Goal: Communication & Community: Answer question/provide support

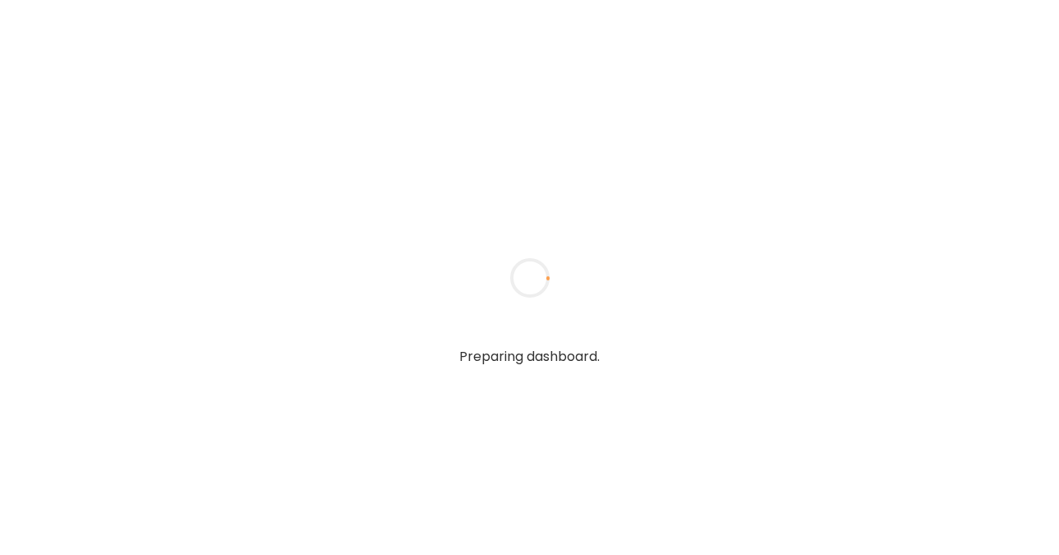
type textarea "**********"
type input "**********"
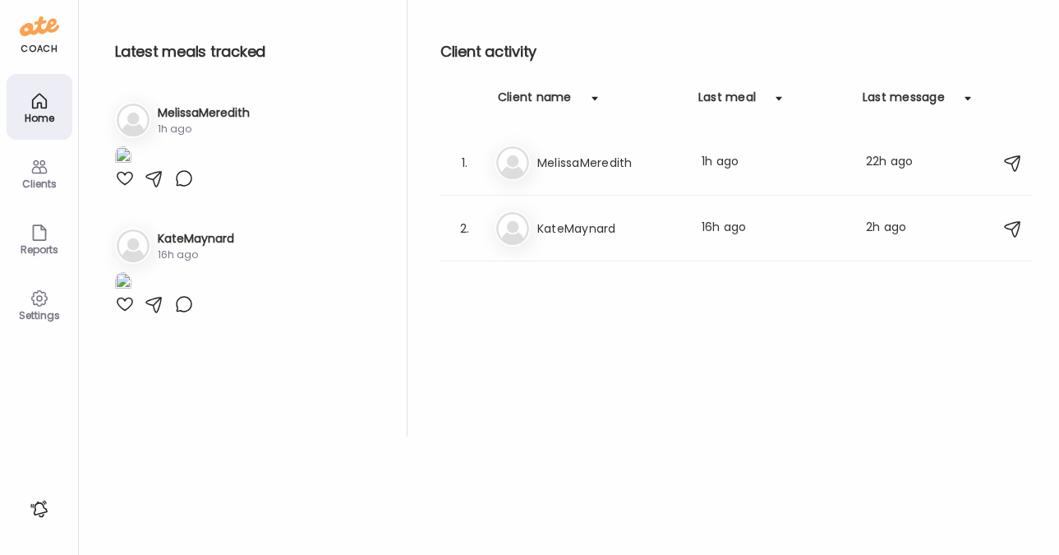
type input "**********"
click at [42, 175] on icon at bounding box center [40, 167] width 20 height 20
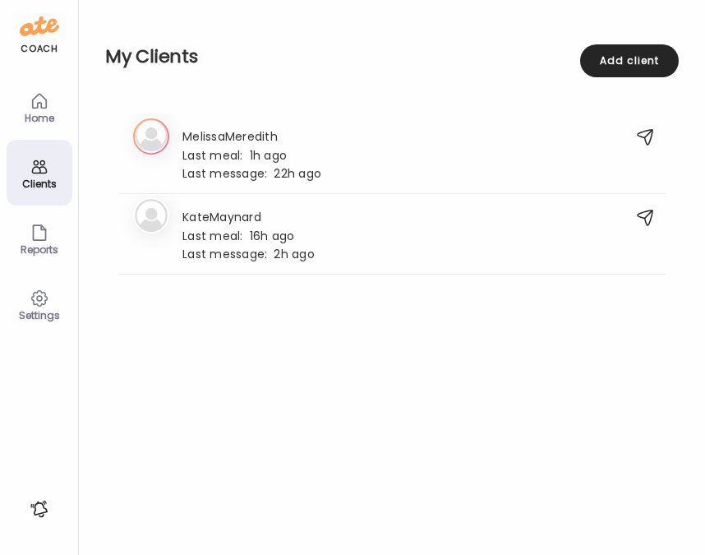
click at [42, 173] on icon at bounding box center [40, 167] width 20 height 20
click at [208, 239] on span "Last meal:" at bounding box center [215, 236] width 67 height 17
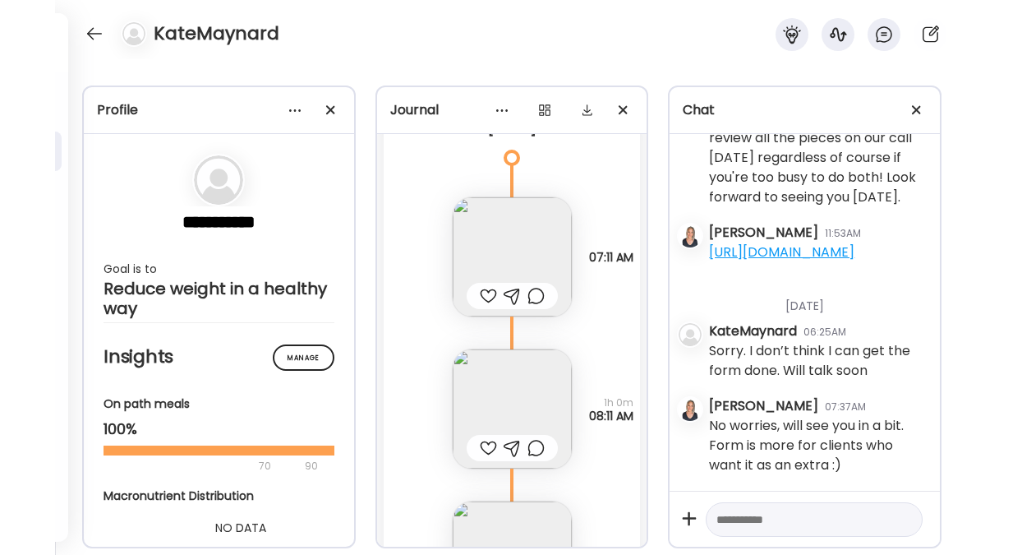
scroll to position [55977, 0]
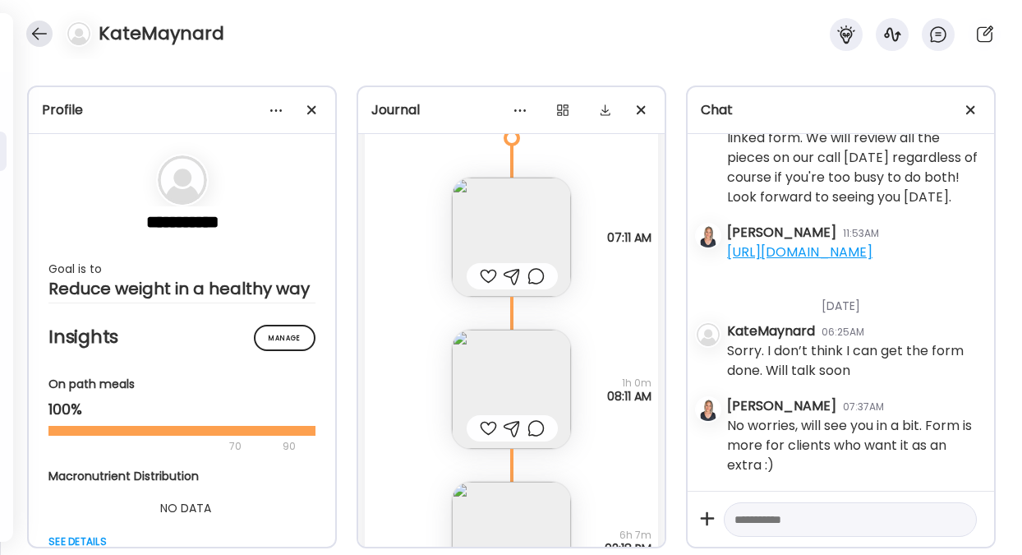
click at [40, 31] on div at bounding box center [39, 34] width 26 height 26
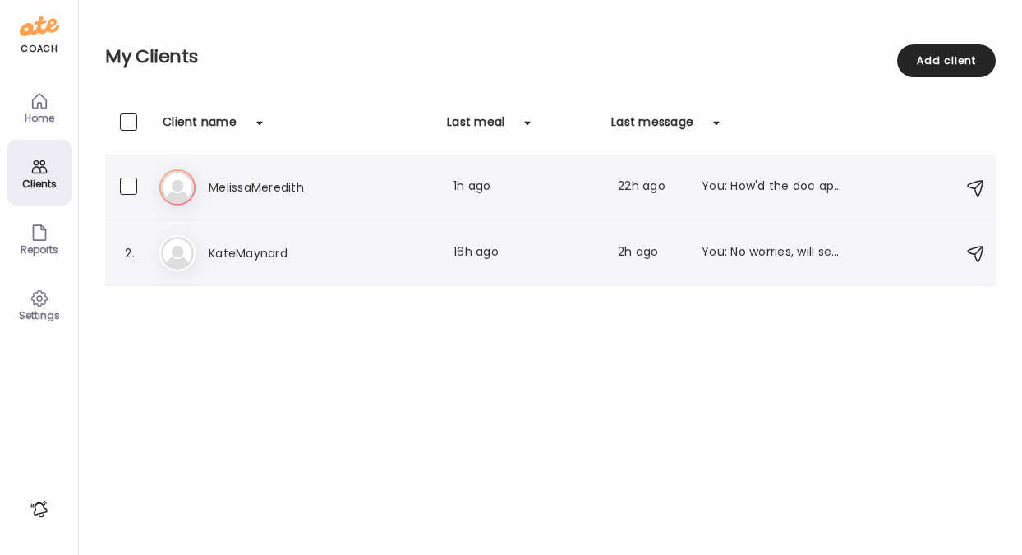
click at [237, 187] on h3 "MelissaMeredith" at bounding box center [281, 187] width 145 height 20
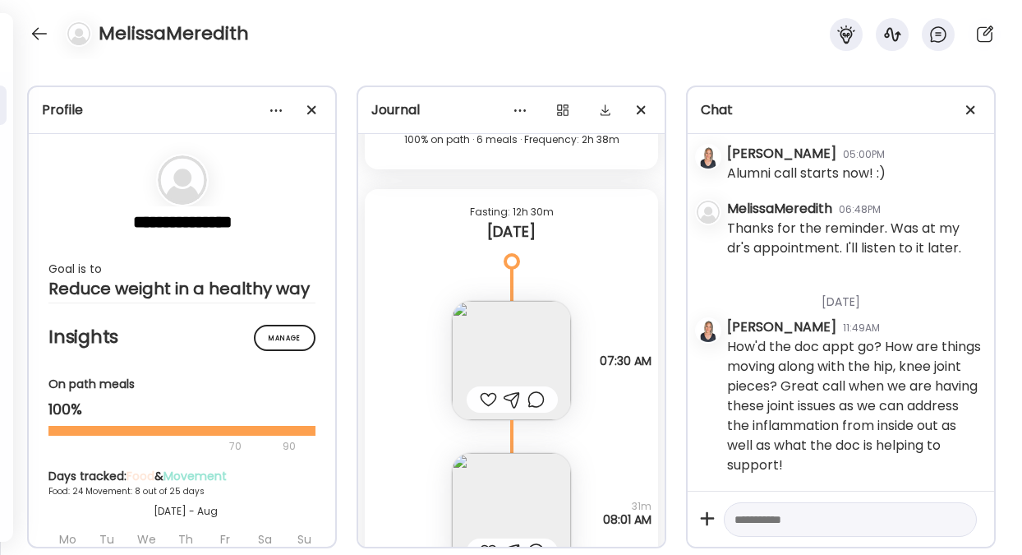
scroll to position [41561, 0]
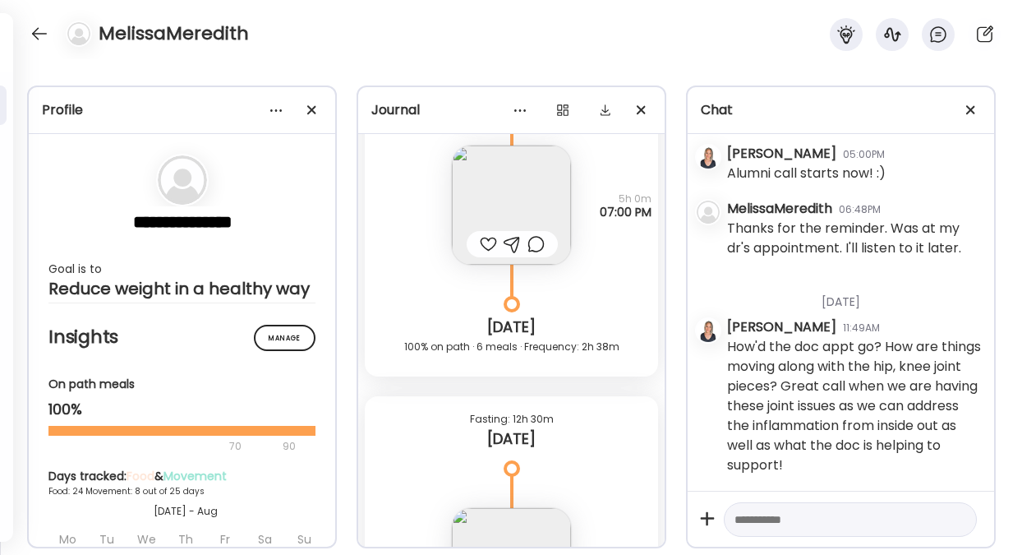
click at [518, 265] on img at bounding box center [511, 204] width 119 height 119
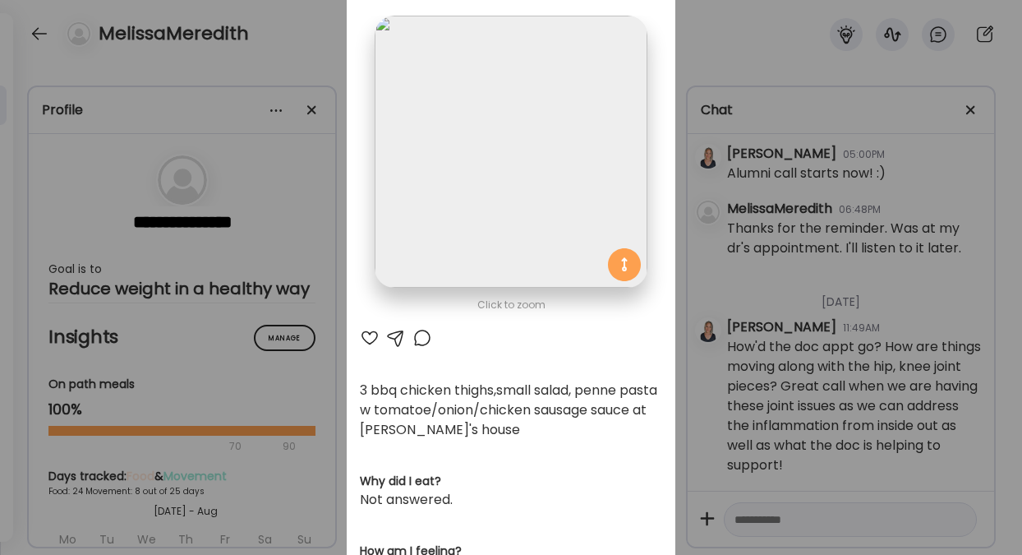
scroll to position [0, 0]
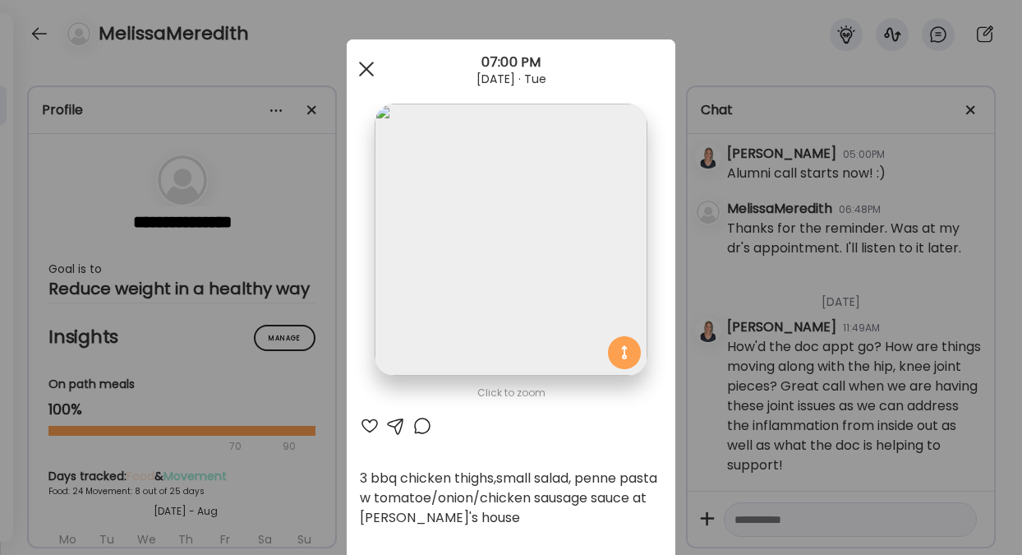
click at [361, 63] on div at bounding box center [366, 69] width 33 height 33
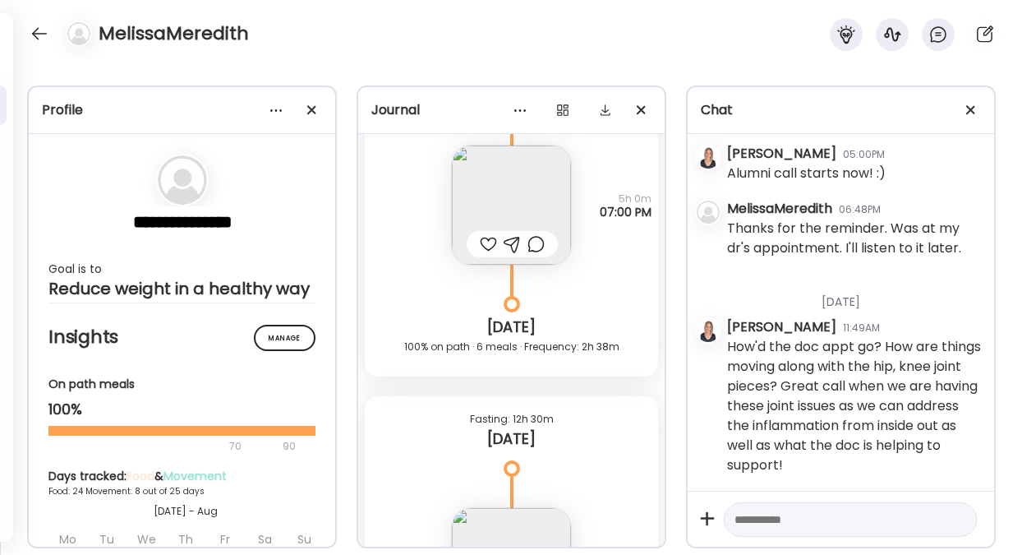
scroll to position [41443, 0]
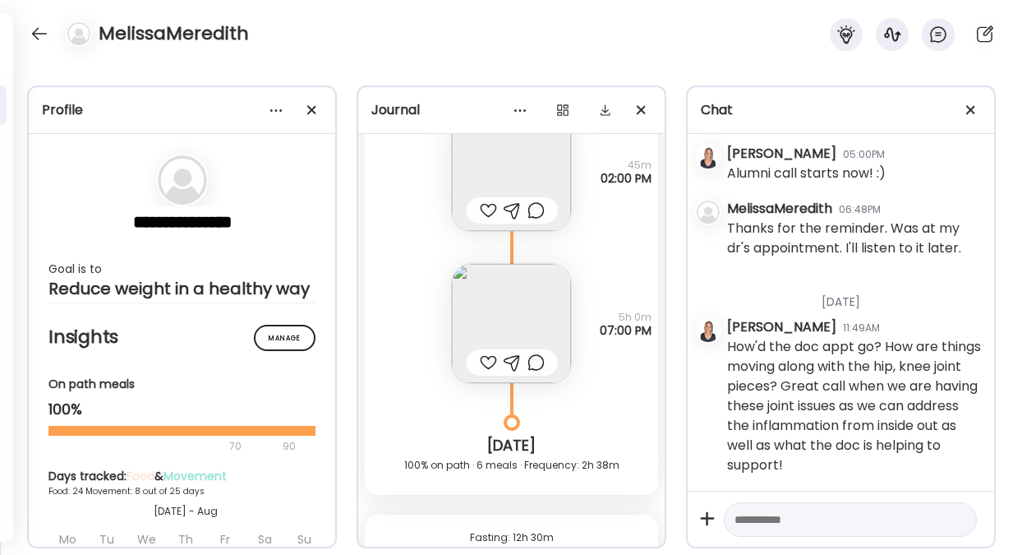
click at [495, 231] on img at bounding box center [511, 171] width 119 height 119
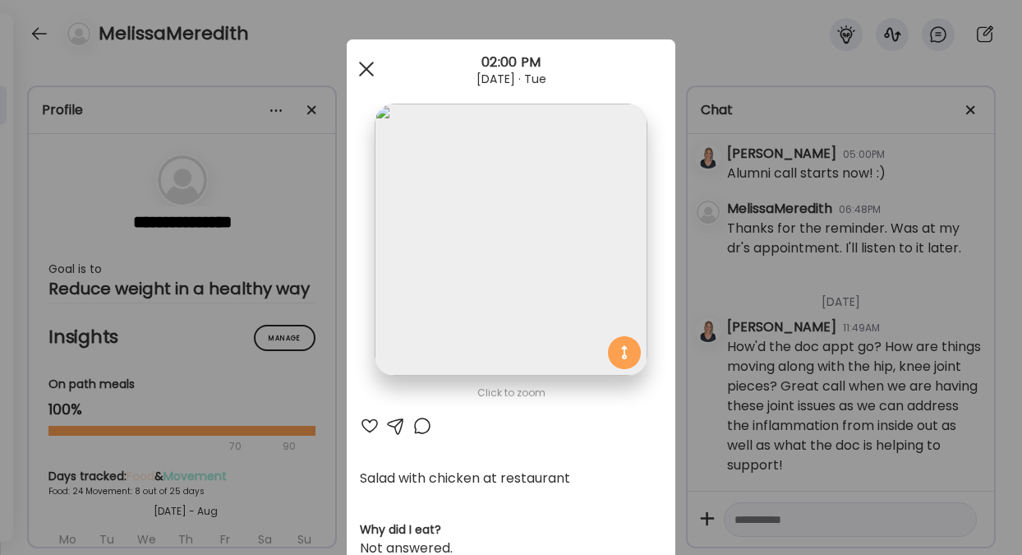
click at [358, 75] on div at bounding box center [366, 69] width 33 height 33
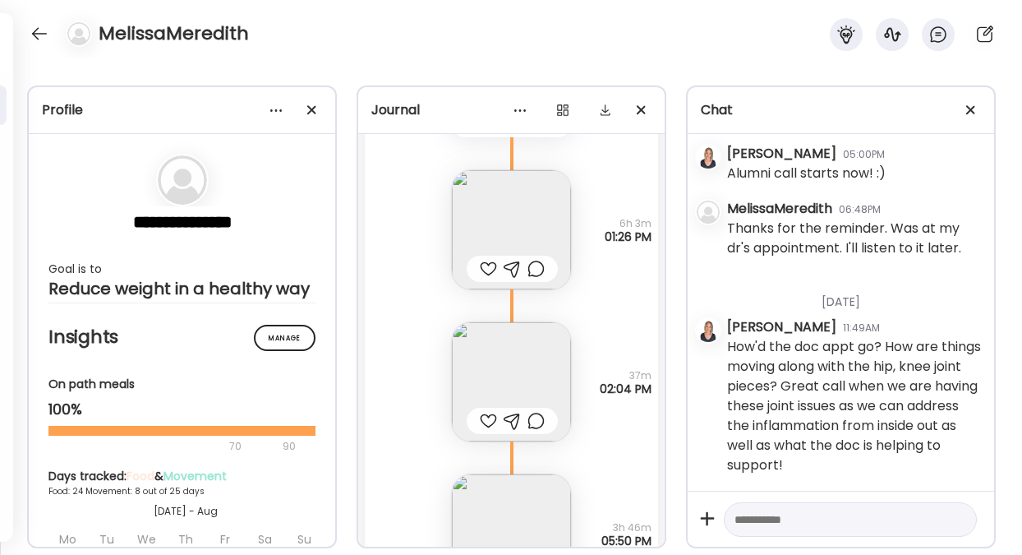
scroll to position [70688, 0]
click at [768, 514] on textarea at bounding box center [835, 519] width 202 height 20
type textarea "**********"
click at [946, 521] on div at bounding box center [957, 519] width 23 height 23
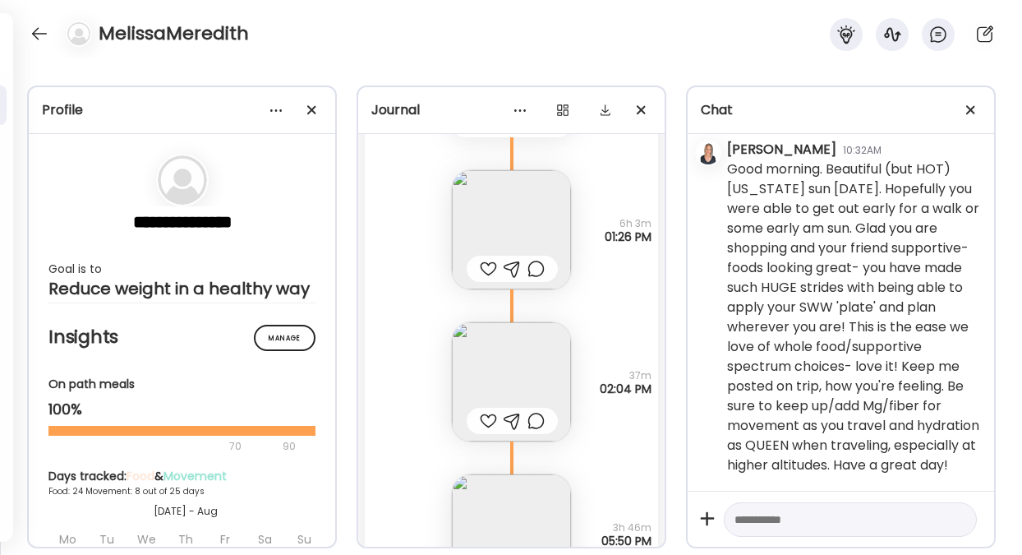
scroll to position [71075, 0]
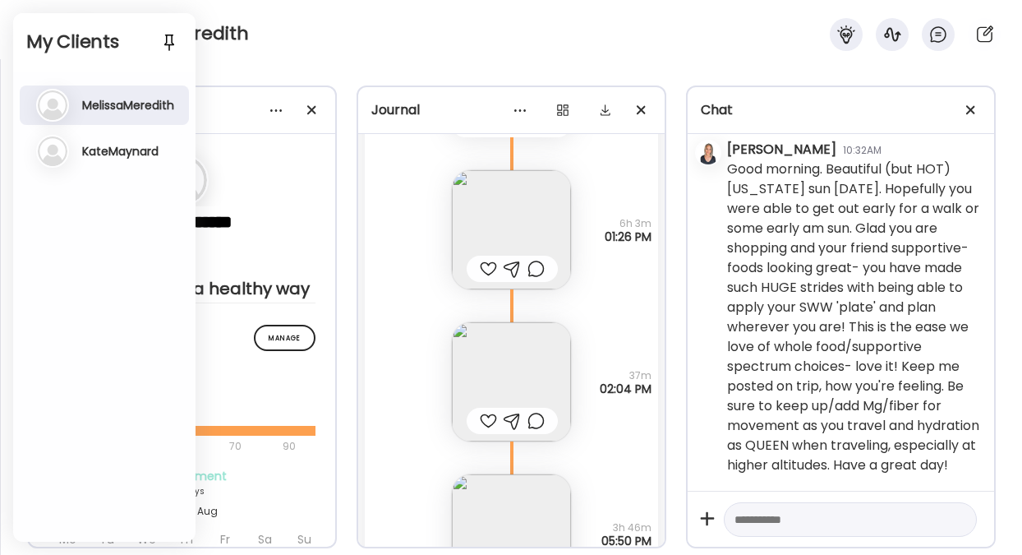
click at [107, 152] on h3 "KateMaynard" at bounding box center [120, 151] width 76 height 15
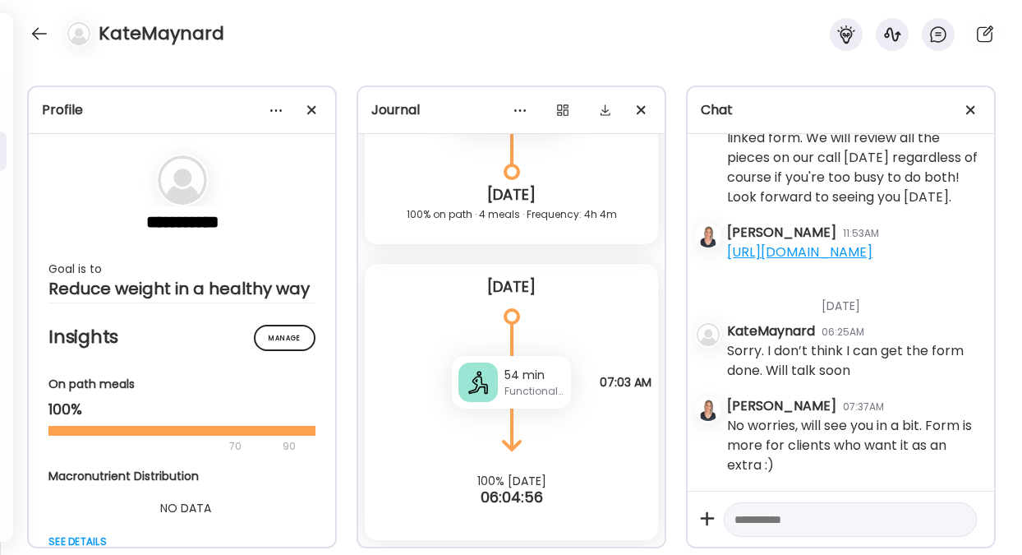
scroll to position [55977, 0]
